Goal: Communication & Community: Answer question/provide support

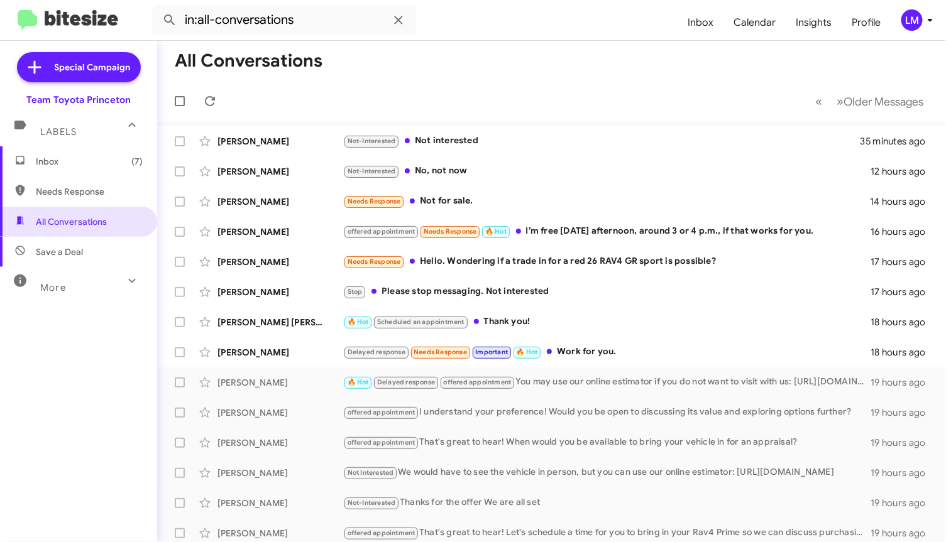
click at [927, 32] on mat-toolbar "in:all-conversations Inbox Calendar Insights Profile LM" at bounding box center [473, 20] width 946 height 40
click at [932, 25] on icon at bounding box center [930, 20] width 15 height 15
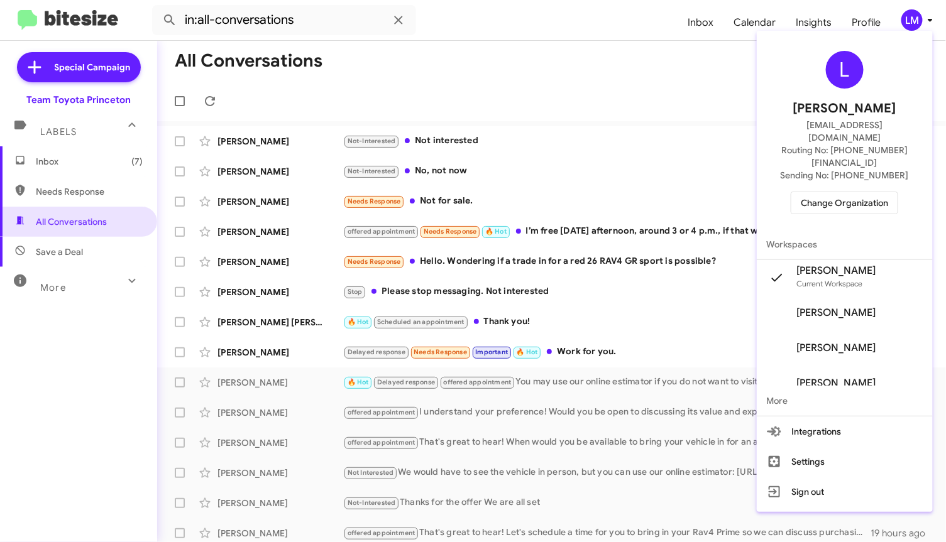
click at [842, 192] on span "Change Organization" at bounding box center [844, 202] width 87 height 21
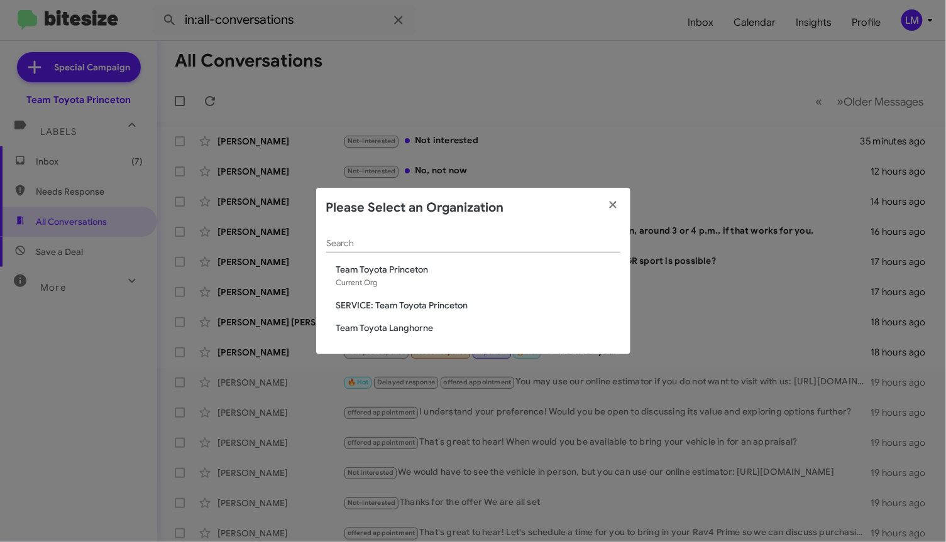
drag, startPoint x: 407, startPoint y: 326, endPoint x: 436, endPoint y: 326, distance: 28.9
click at [409, 329] on span "Team Toyota Langhorne" at bounding box center [478, 328] width 284 height 13
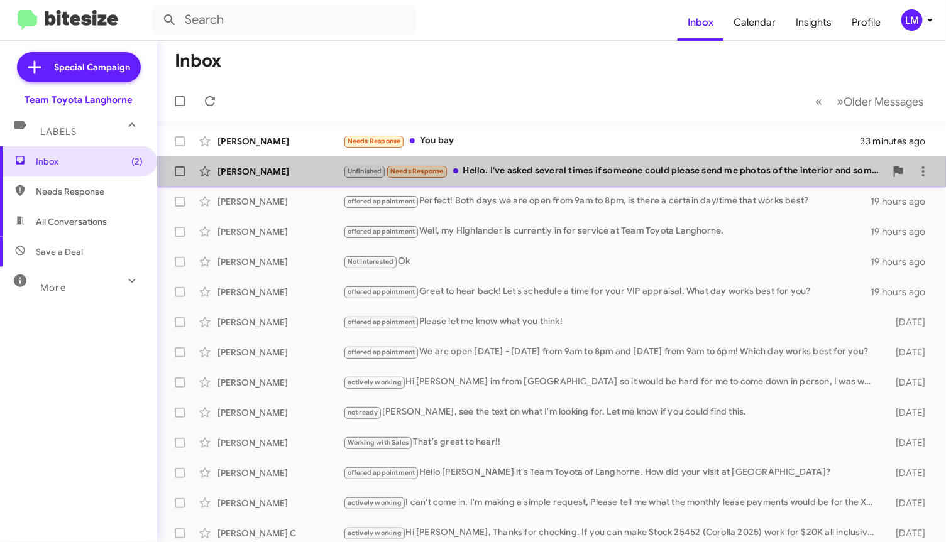
click at [572, 175] on div "Unfinished Needs Response Hello. I've asked several times if someone could plea…" at bounding box center [614, 171] width 542 height 14
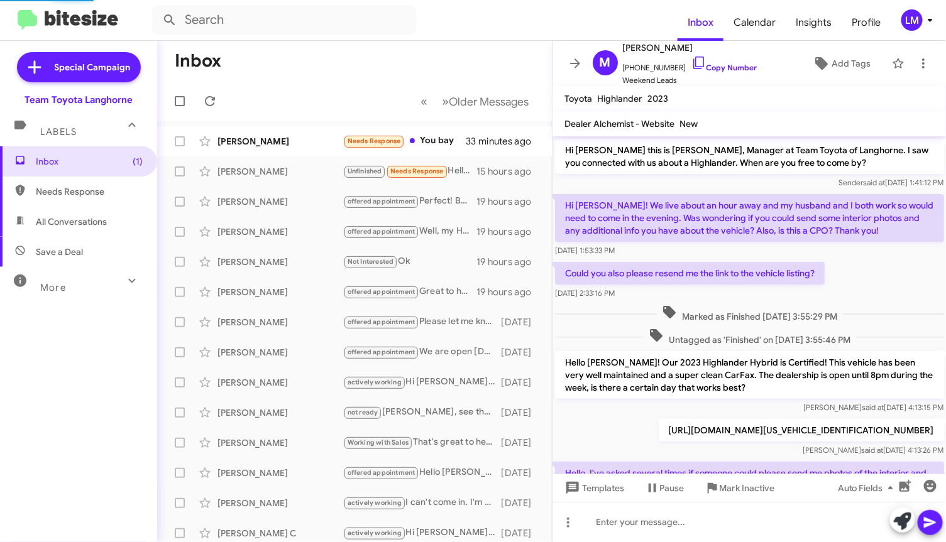
scroll to position [104, 0]
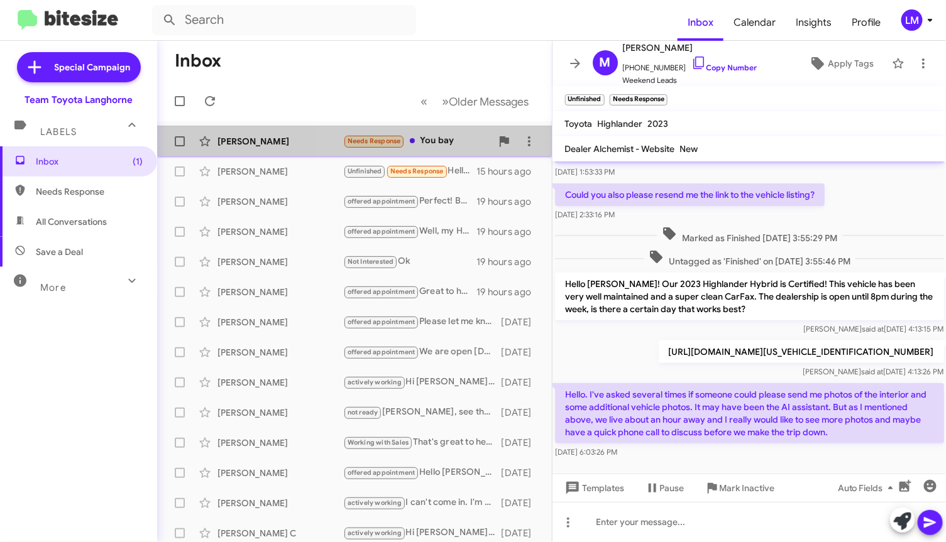
click at [436, 139] on div "Needs Response You bay" at bounding box center [417, 141] width 148 height 14
